Goal: Transaction & Acquisition: Download file/media

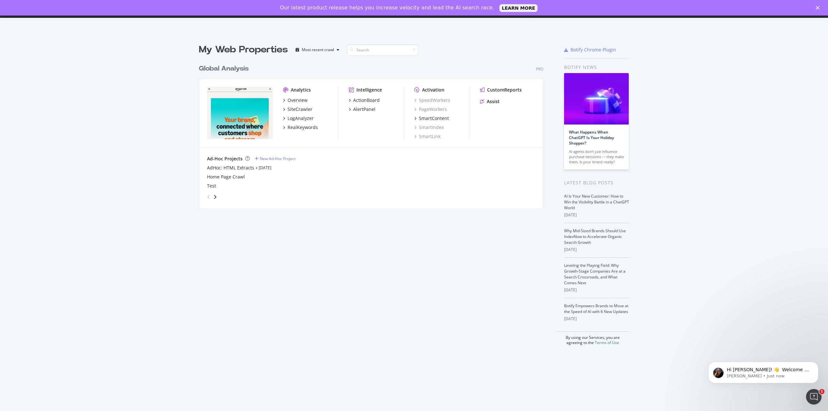
click at [397, 332] on div "My Web Properties Most recent crawl Global Analysis Pro Analytics Overview Site…" at bounding box center [377, 194] width 357 height 302
click at [581, 49] on div "Botify Chrome Plugin" at bounding box center [593, 50] width 46 height 6
